Goal: Information Seeking & Learning: Learn about a topic

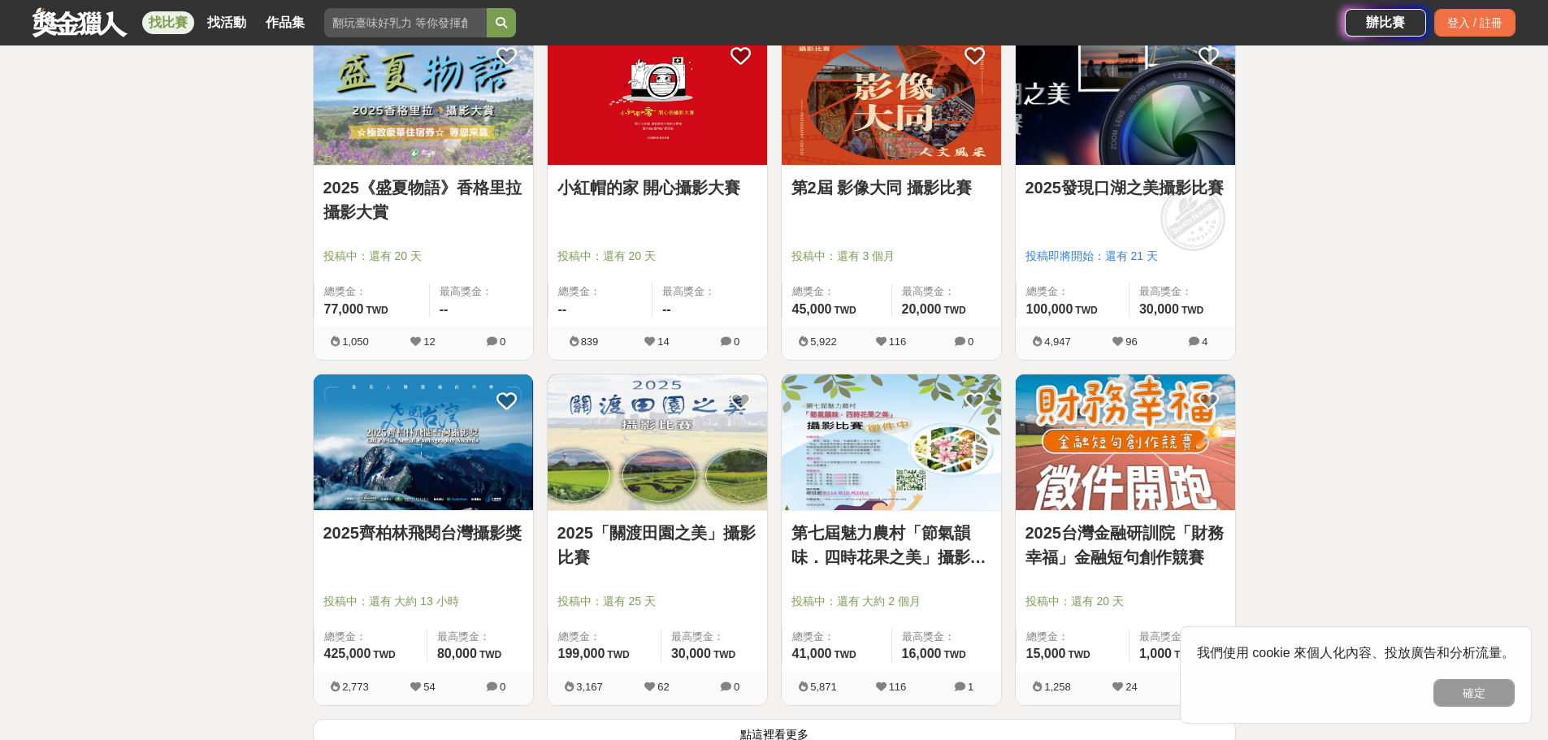
scroll to position [1869, 0]
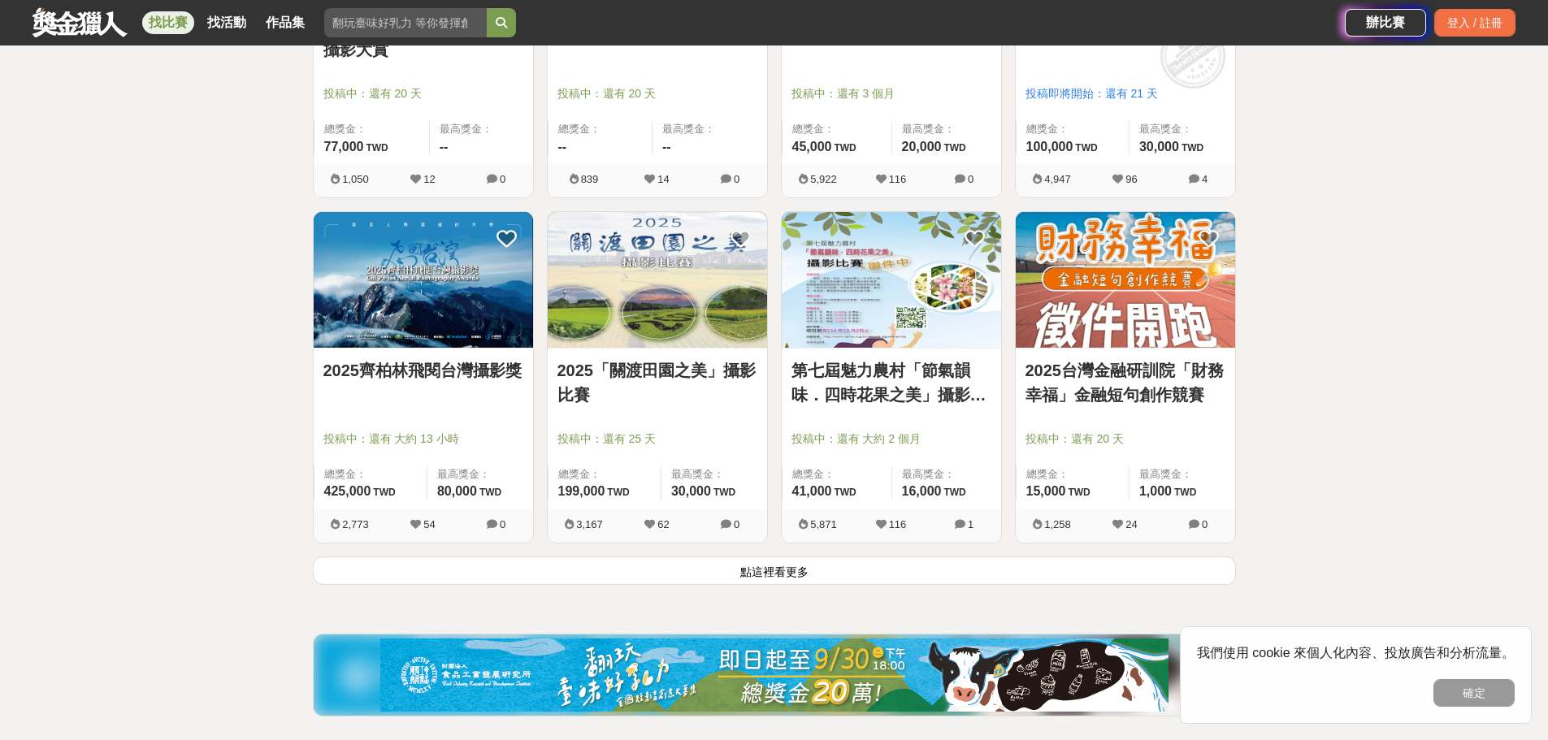
click at [816, 563] on button "點這裡看更多" at bounding box center [774, 571] width 923 height 28
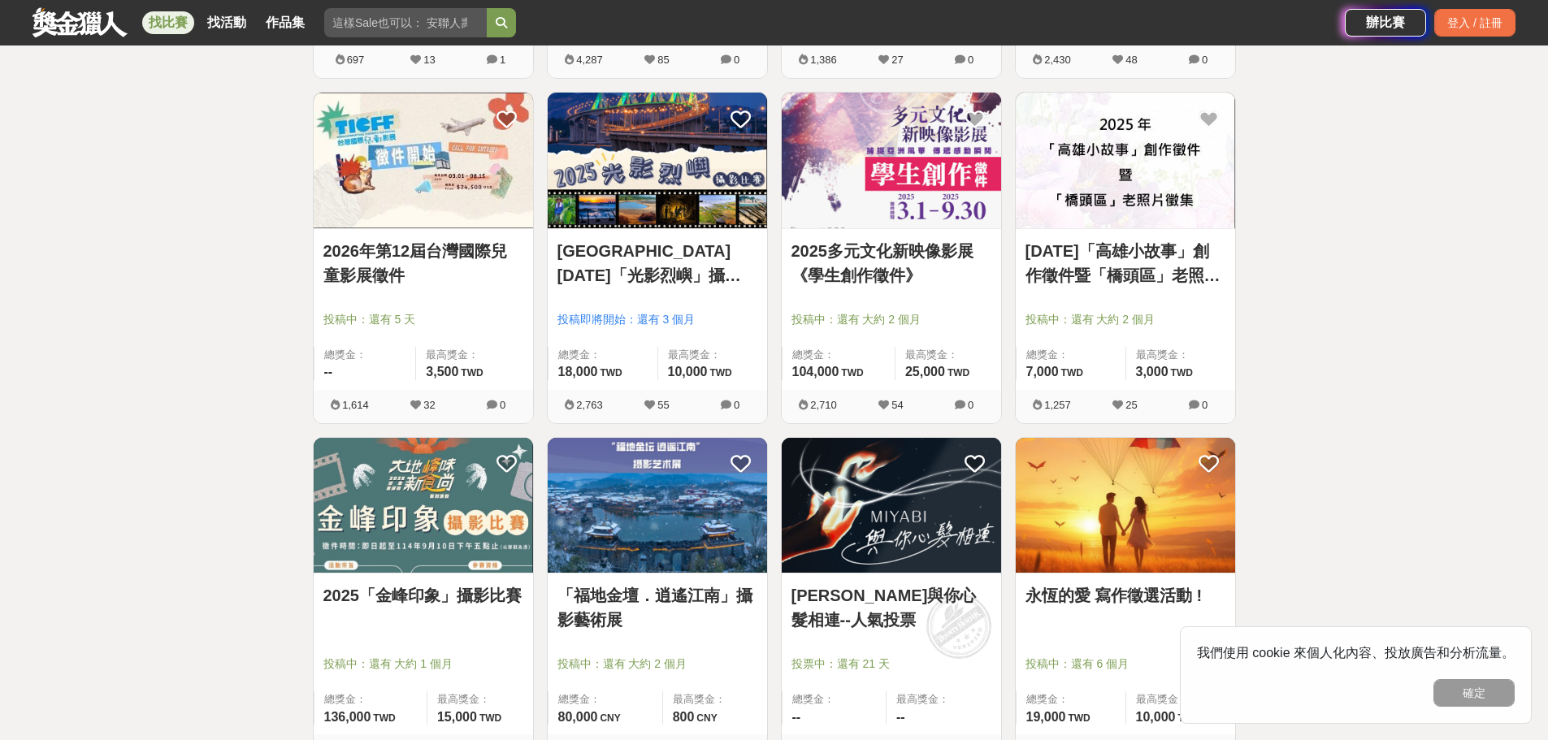
scroll to position [2925, 0]
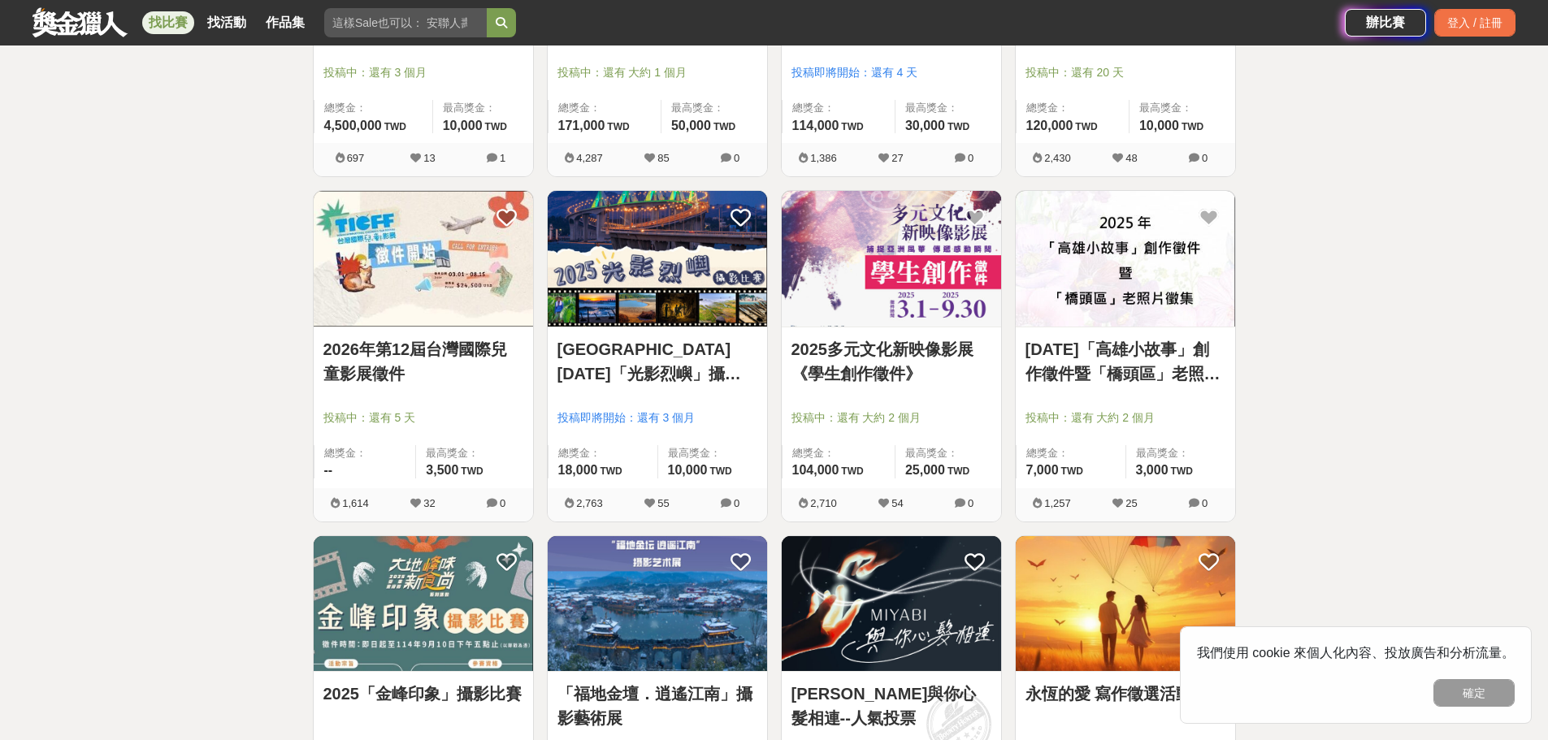
click at [478, 306] on img at bounding box center [423, 259] width 219 height 136
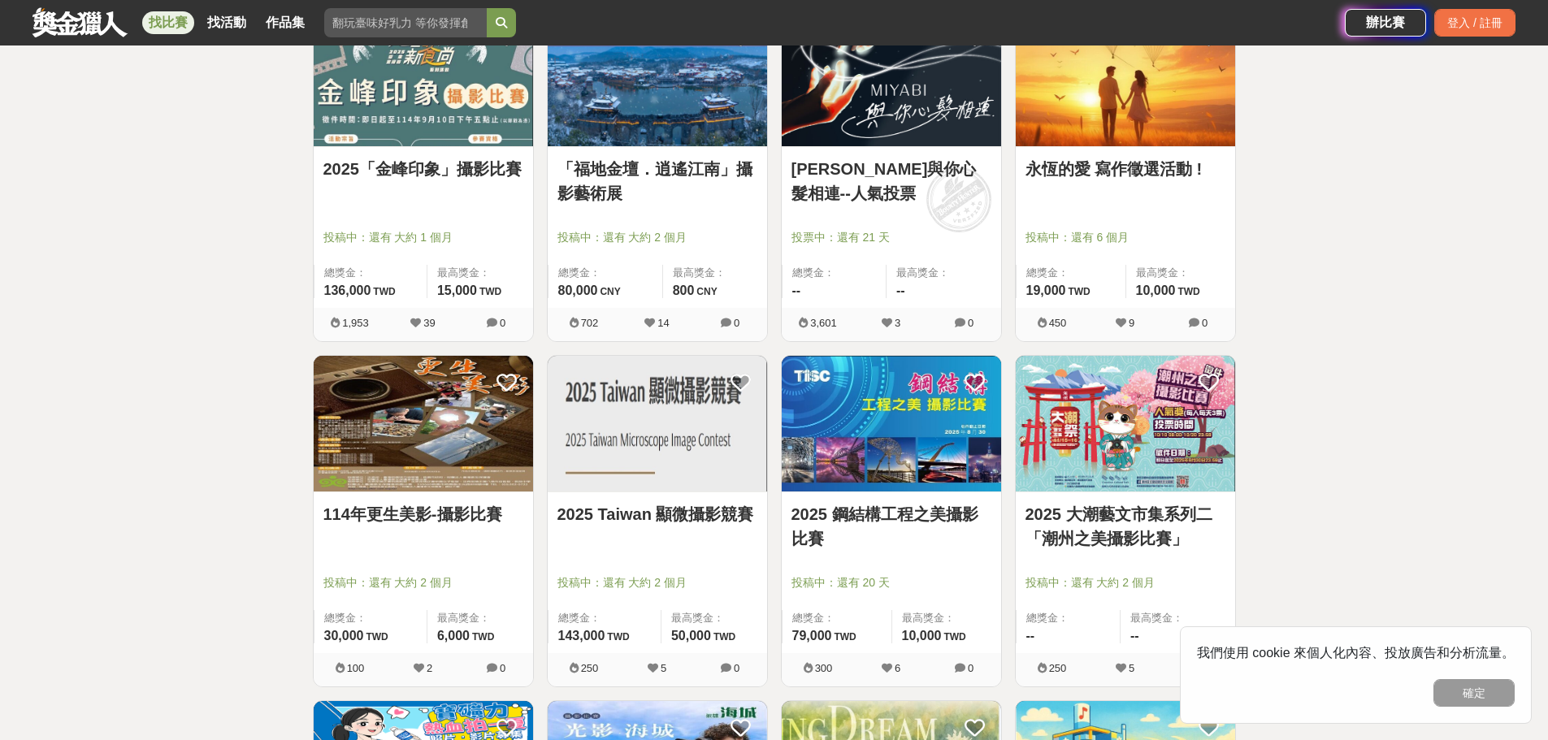
scroll to position [3332, 0]
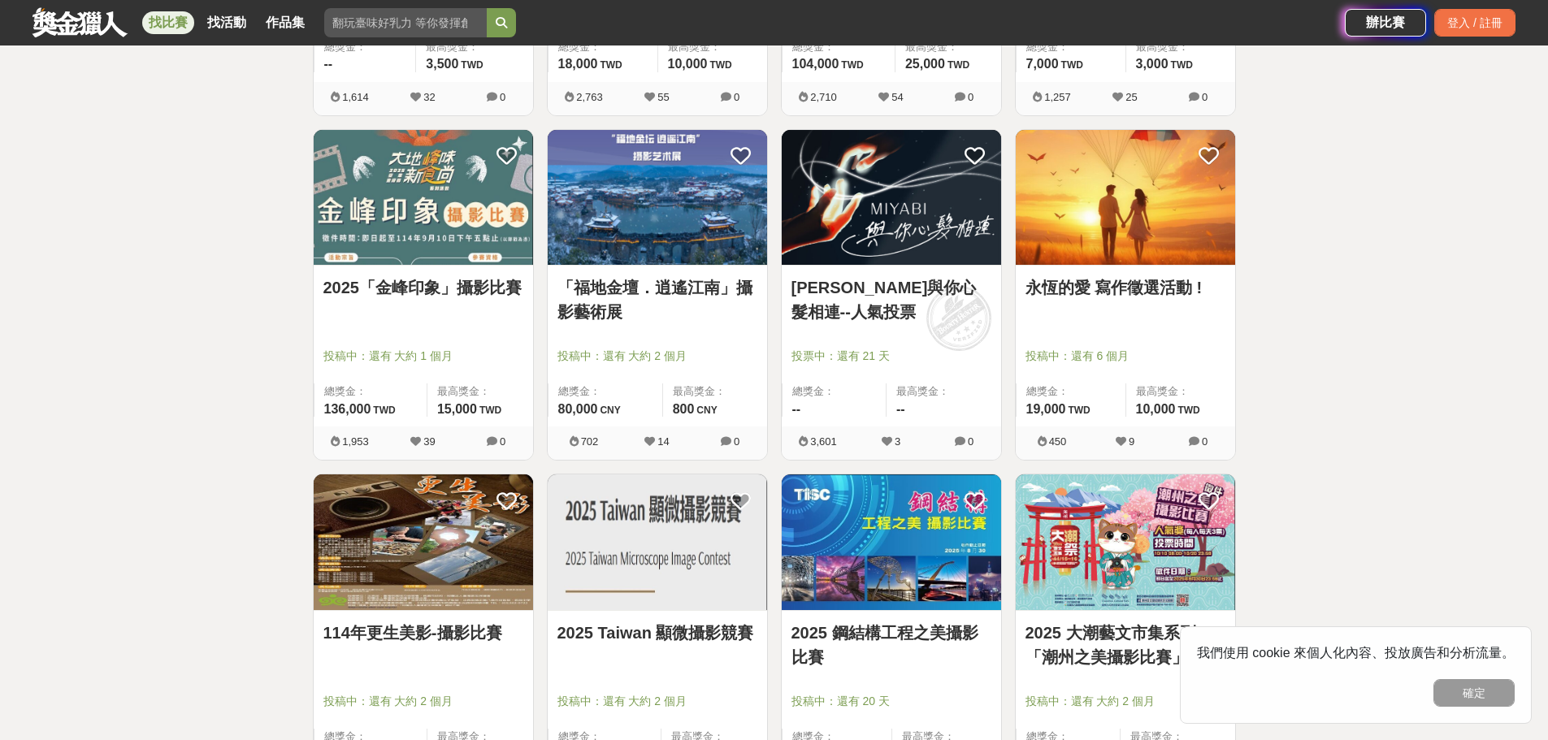
click at [1173, 288] on link "永恆的愛 寫作徵選活動 !" at bounding box center [1126, 287] width 200 height 24
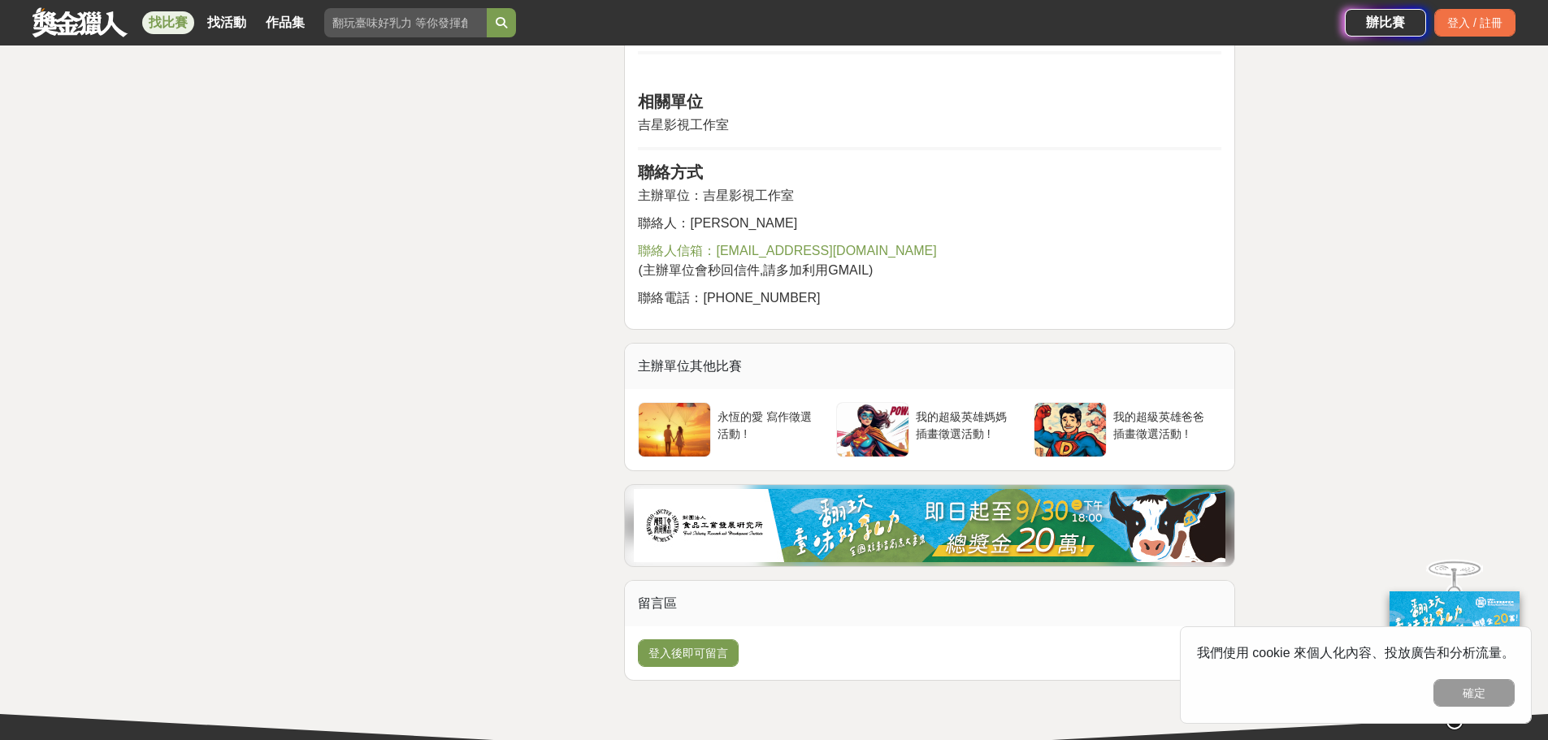
scroll to position [2682, 0]
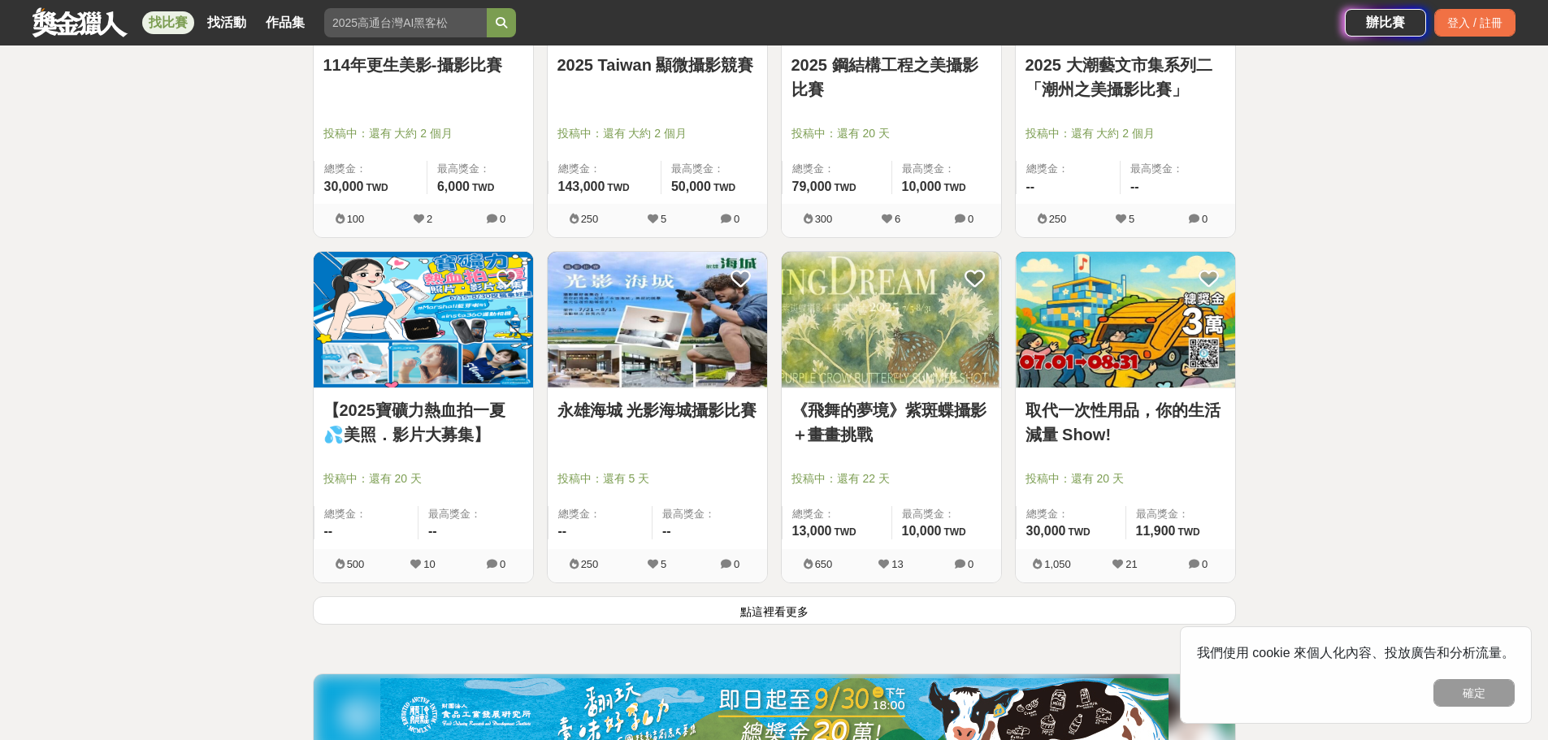
scroll to position [3901, 0]
click at [505, 616] on button "點這裡看更多" at bounding box center [774, 610] width 923 height 28
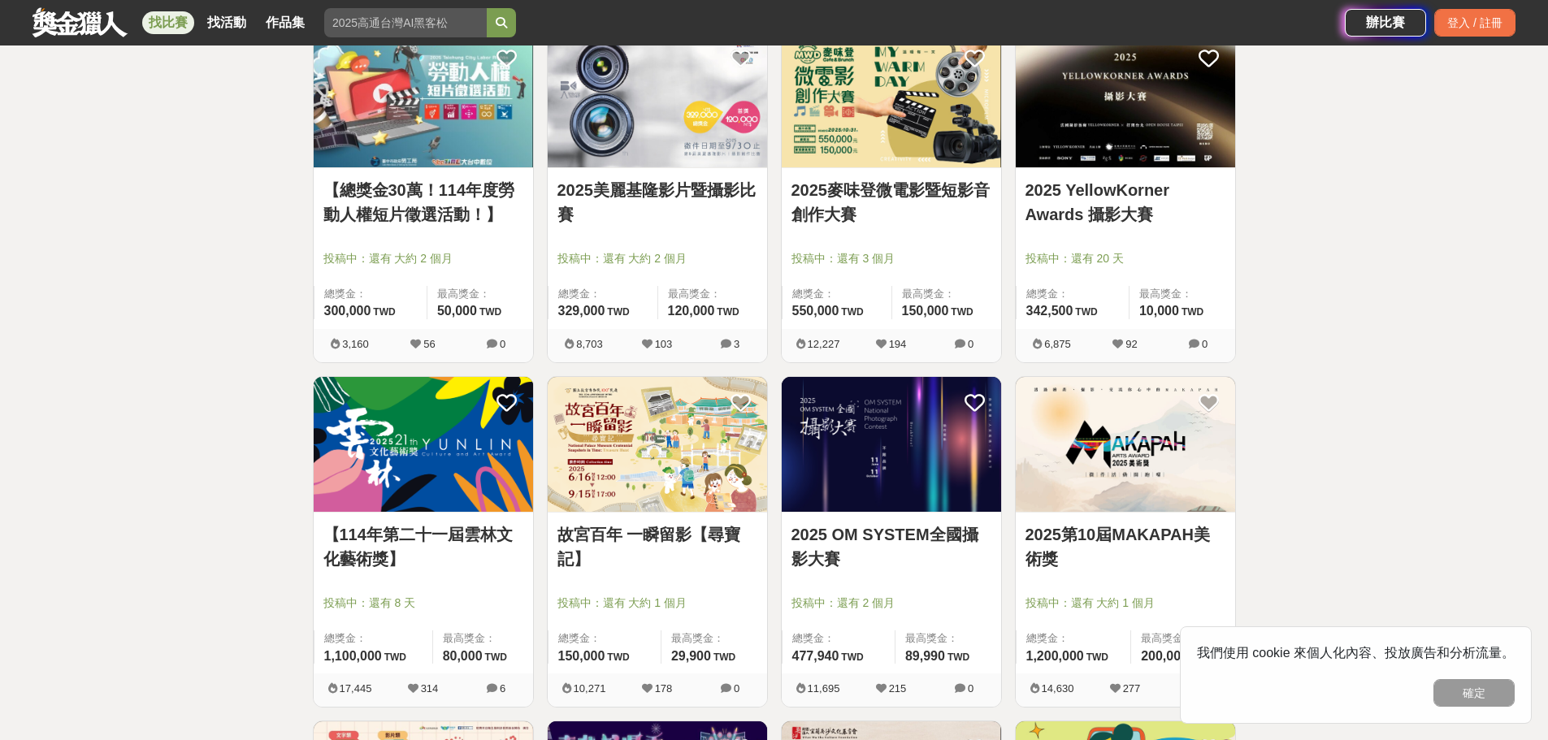
scroll to position [325, 0]
click at [461, 584] on div at bounding box center [428, 580] width 210 height 20
click at [460, 546] on link "【114年第二十一屆雲林文化藝術獎】" at bounding box center [423, 546] width 200 height 49
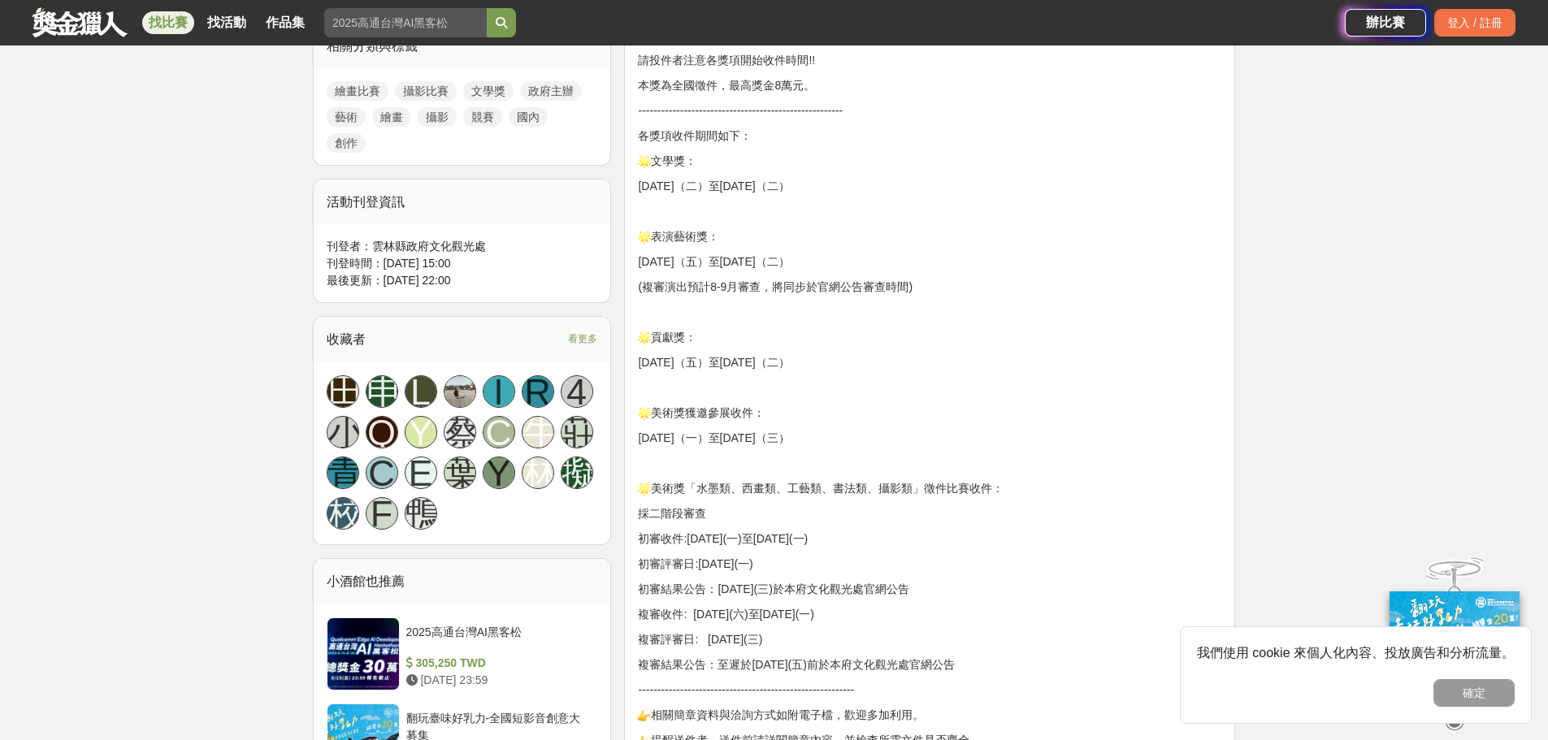
scroll to position [894, 0]
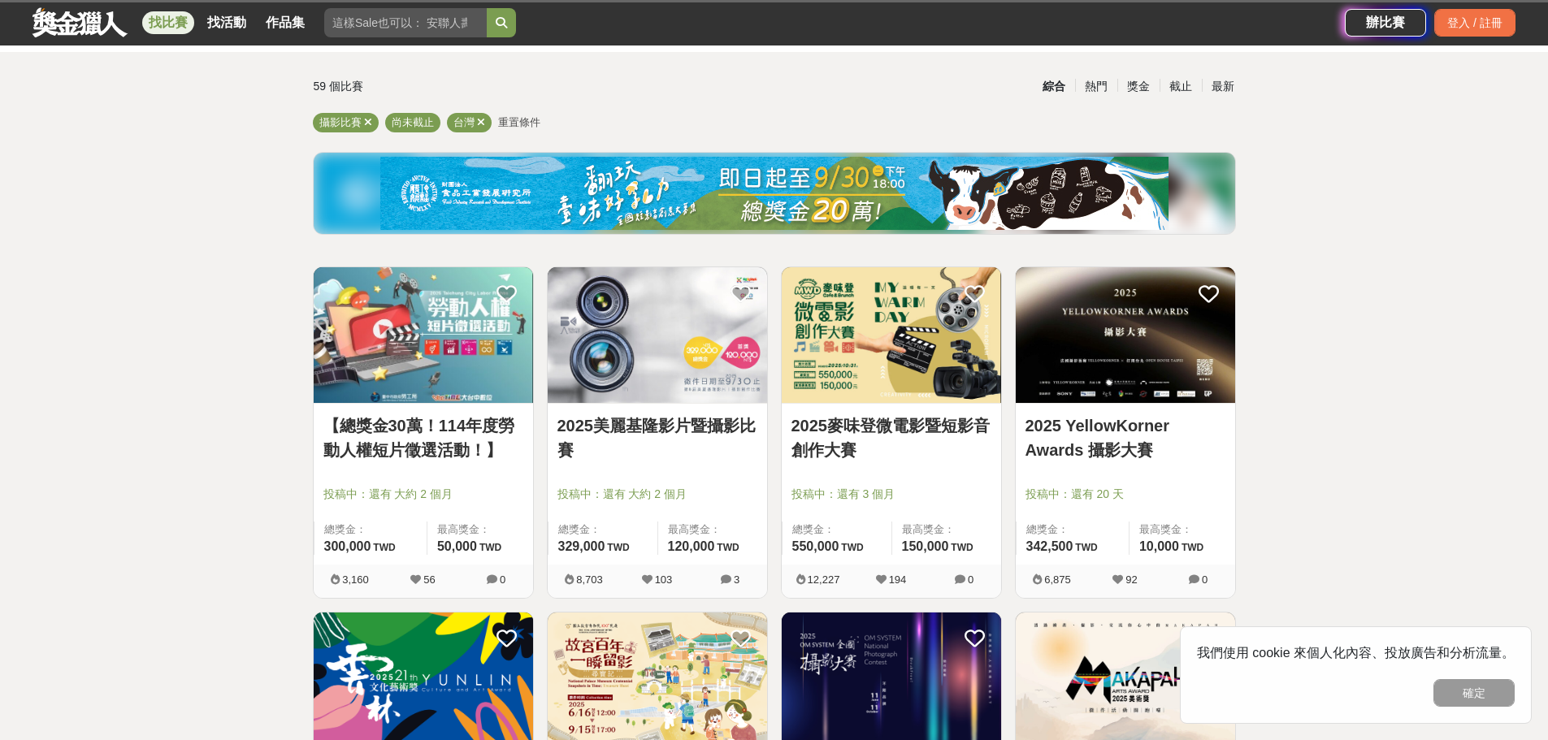
scroll to position [81, 0]
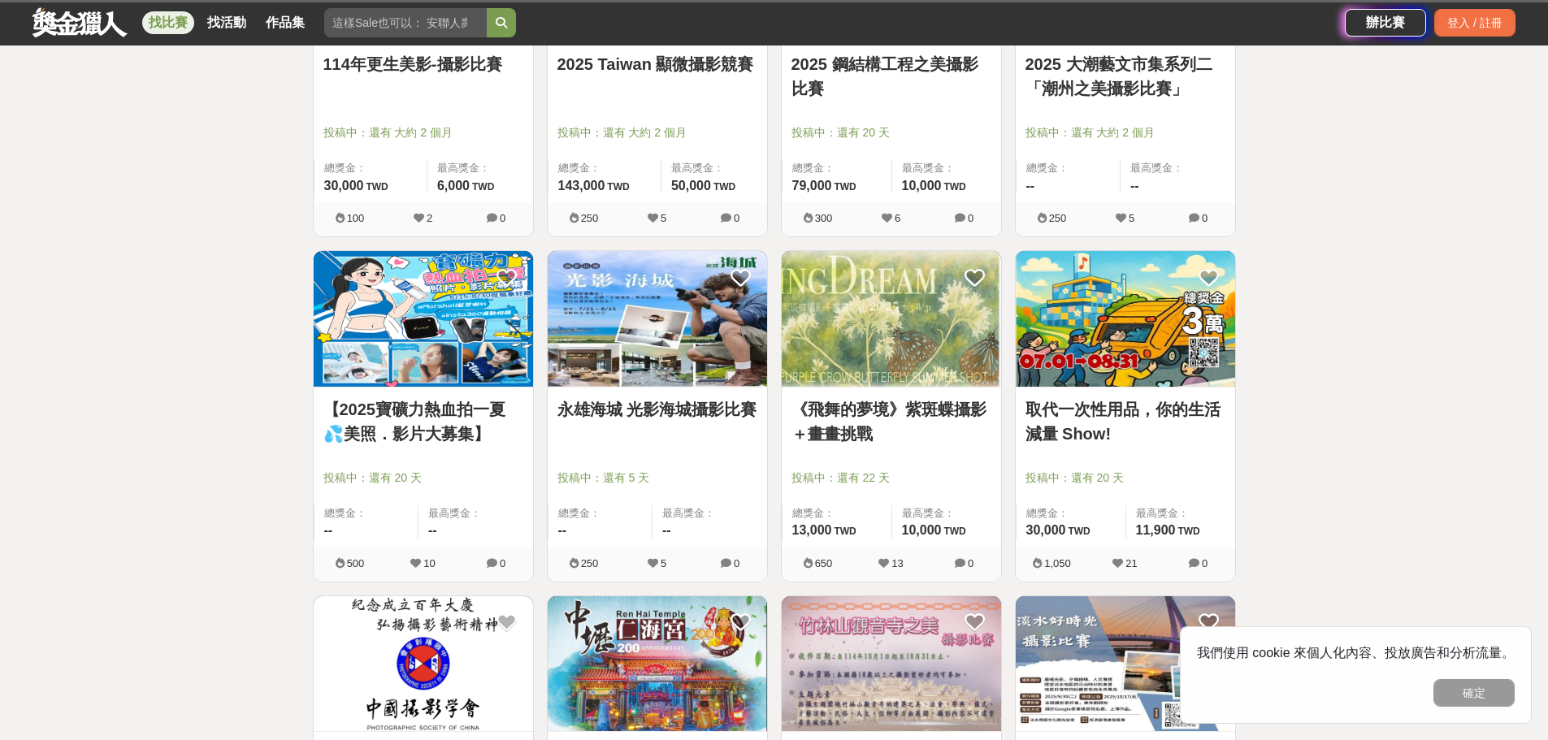
scroll to position [107, 0]
